Goal: Obtain resource: Download file/media

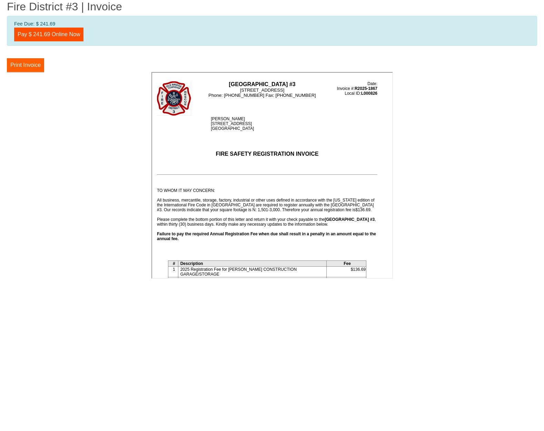
click at [34, 66] on button "Print Invoice" at bounding box center [25, 65] width 37 height 14
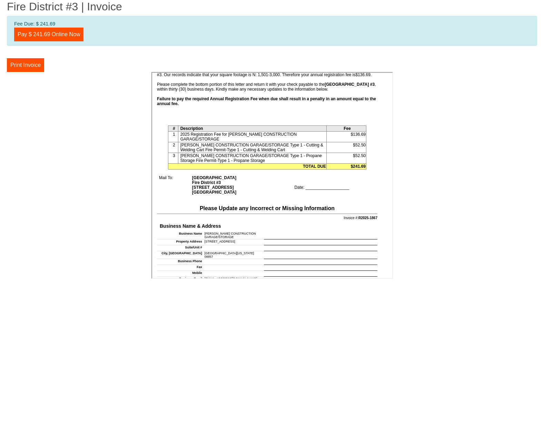
scroll to position [157, 0]
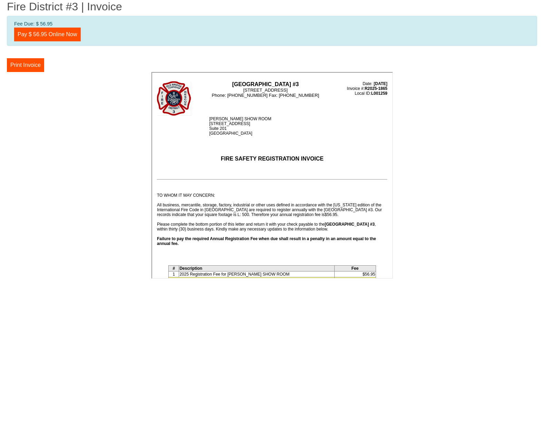
click at [68, 174] on center at bounding box center [272, 176] width 530 height 209
click at [34, 65] on button "Print Invoice" at bounding box center [25, 65] width 37 height 14
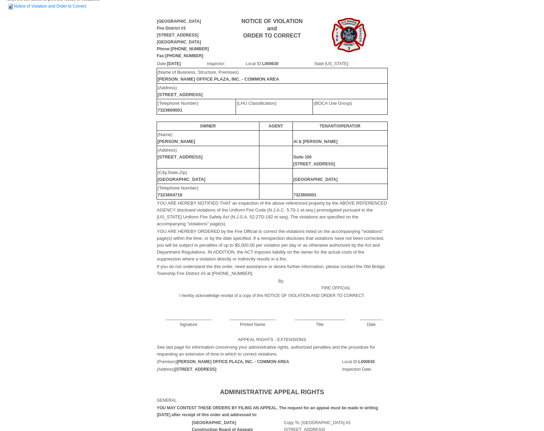
scroll to position [19, 0]
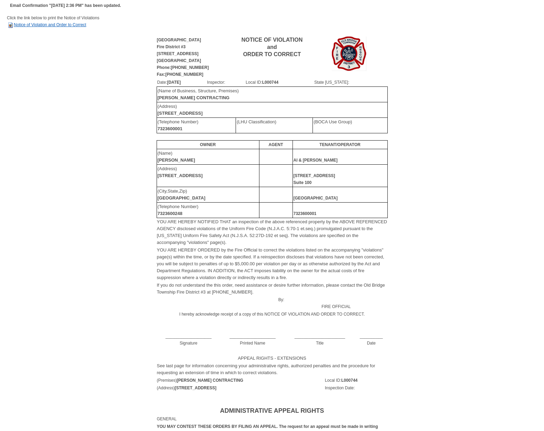
click at [11, 26] on img at bounding box center [10, 25] width 7 height 7
click at [38, 26] on link "Notice of Violation and Order to Correct" at bounding box center [46, 24] width 79 height 5
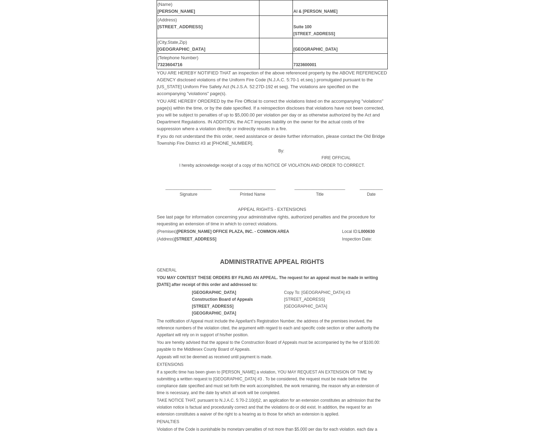
scroll to position [149, 0]
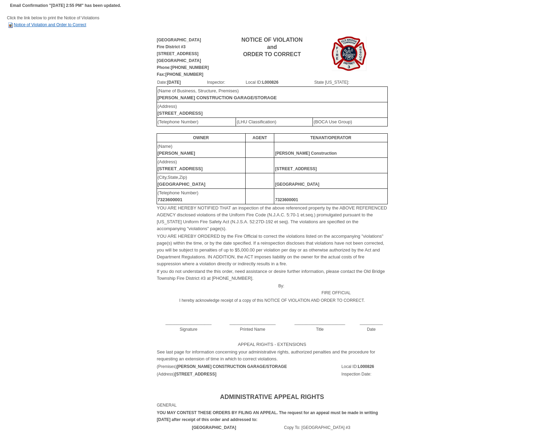
click at [72, 23] on link "Notice of Violation and Order to Correct" at bounding box center [46, 24] width 79 height 5
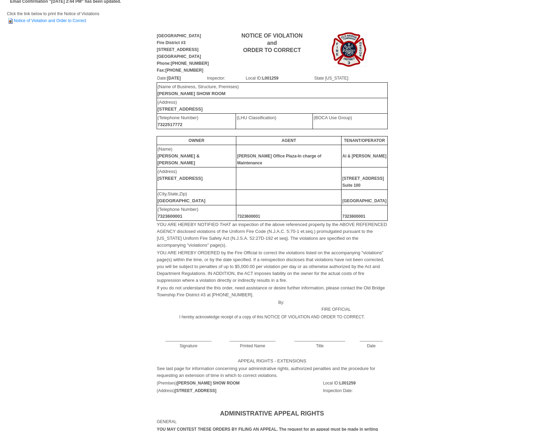
scroll to position [6, 0]
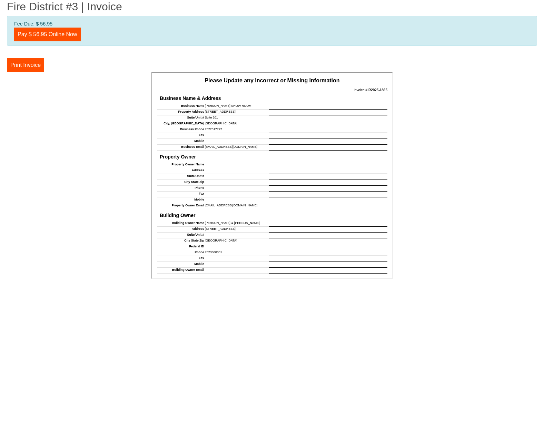
scroll to position [0, 0]
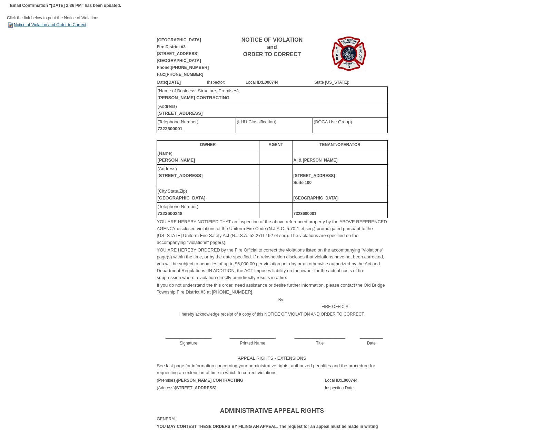
click at [54, 24] on link "Notice of Violation and Order to Correct" at bounding box center [46, 24] width 79 height 5
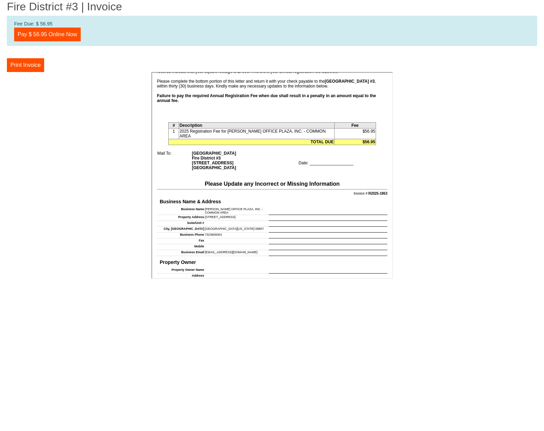
scroll to position [139, 0]
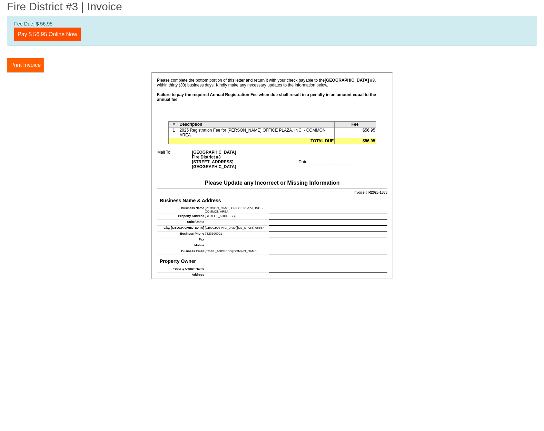
click at [28, 64] on button "Print Invoice" at bounding box center [25, 65] width 37 height 14
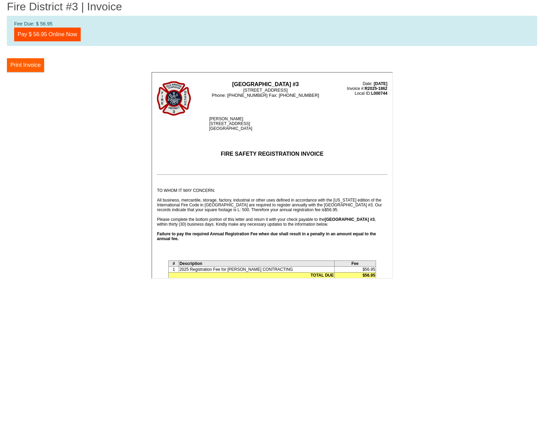
click at [20, 65] on button "Print Invoice" at bounding box center [25, 65] width 37 height 14
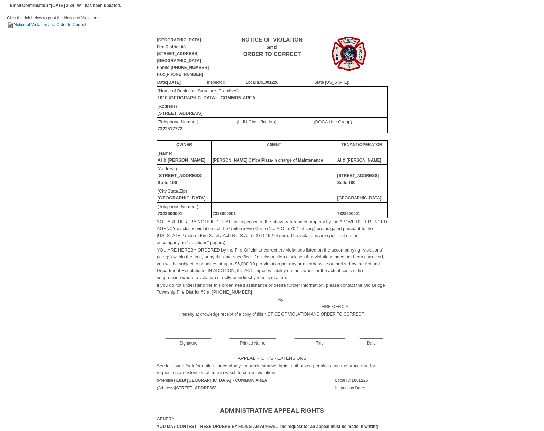
click at [44, 26] on link "Notice of Violation and Order to Correct" at bounding box center [46, 24] width 79 height 5
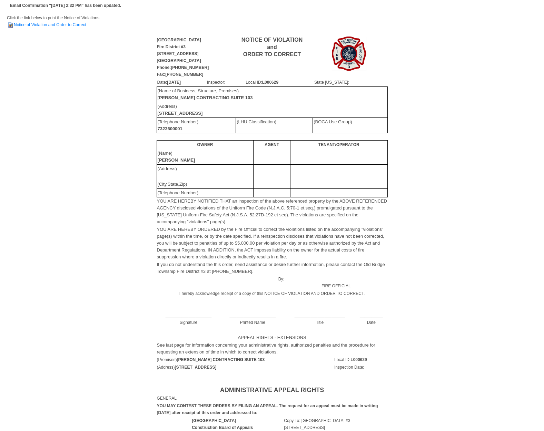
click at [219, 62] on td "[GEOGRAPHIC_DATA][STREET_ADDRESS] Phone:[PHONE_NUMBER] Fax:[PHONE_NUMBER]" at bounding box center [195, 57] width 77 height 42
click at [47, 25] on link "Notice of Violation and Order to Correct" at bounding box center [46, 24] width 79 height 5
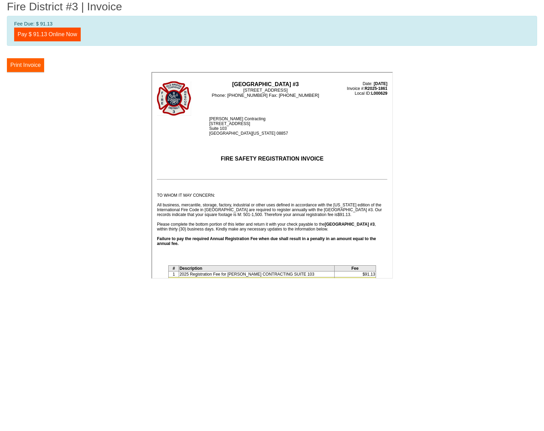
click at [25, 65] on button "Print Invoice" at bounding box center [25, 65] width 37 height 14
click at [30, 63] on button "Print Invoice" at bounding box center [25, 65] width 37 height 14
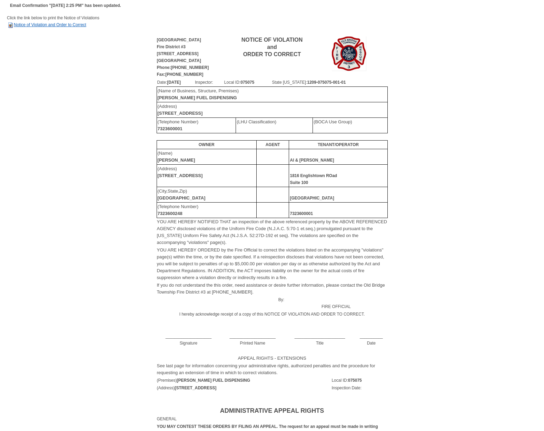
click at [33, 23] on link "Notice of Violation and Order to Correct" at bounding box center [46, 24] width 79 height 5
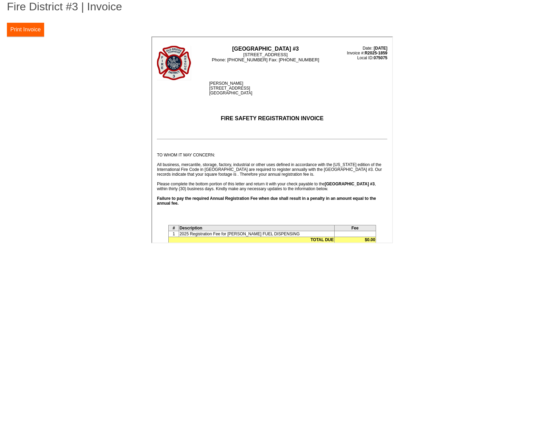
click at [28, 31] on button "Print Invoice" at bounding box center [25, 30] width 37 height 14
